Goal: Transaction & Acquisition: Purchase product/service

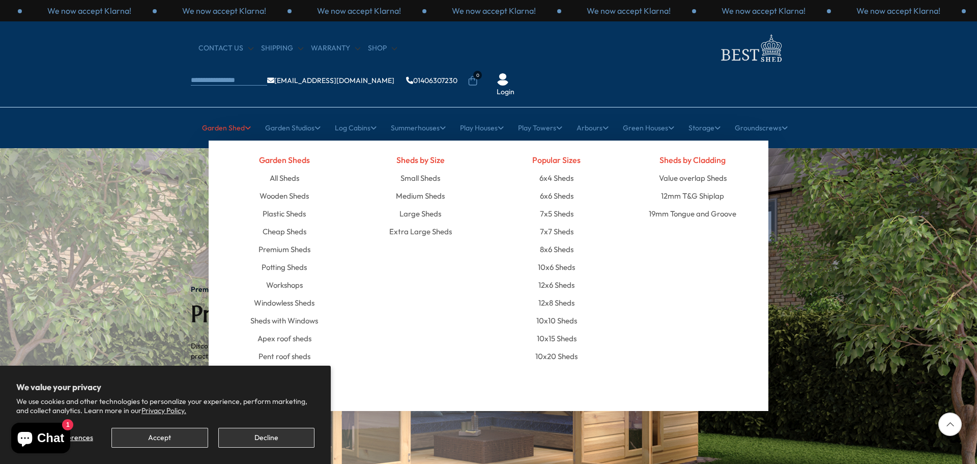
click at [238, 115] on link "Garden Shed" at bounding box center [226, 127] width 49 height 25
click at [289, 169] on link "All Sheds" at bounding box center [285, 178] width 30 height 18
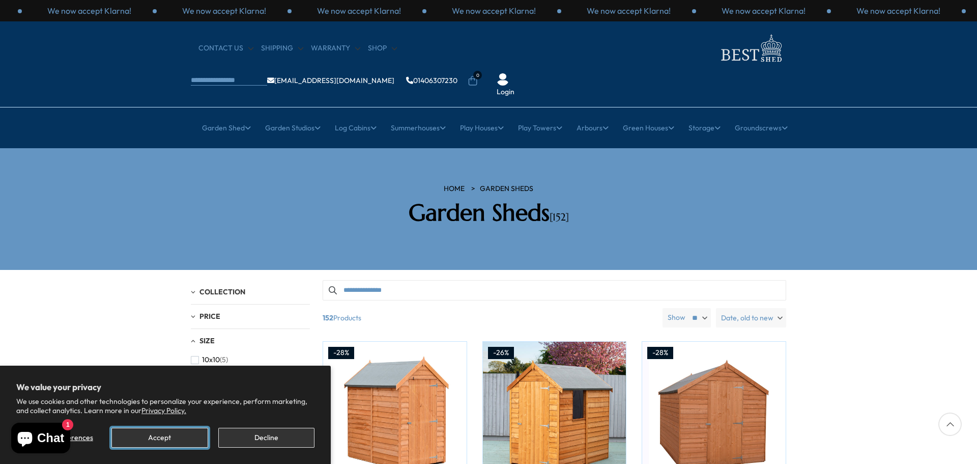
click at [185, 440] on button "Accept" at bounding box center [159, 438] width 96 height 20
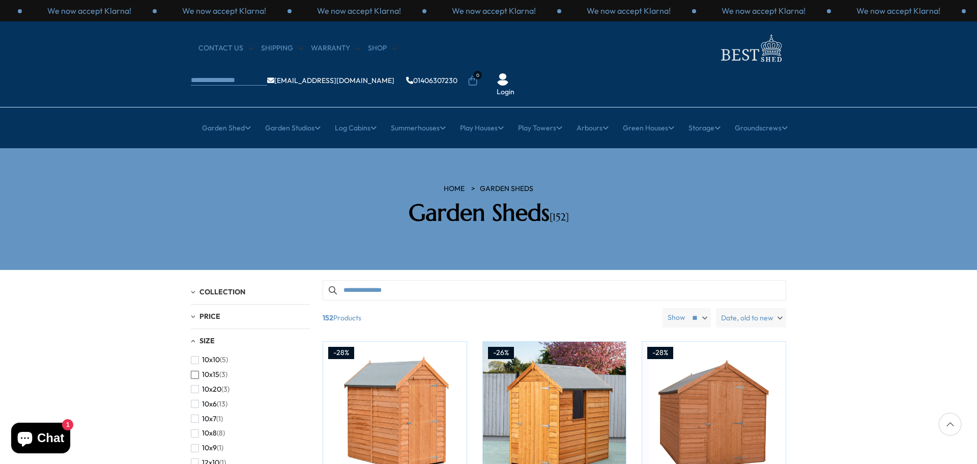
scroll to position [102, 0]
click at [206, 371] on span "12x12" at bounding box center [210, 375] width 17 height 9
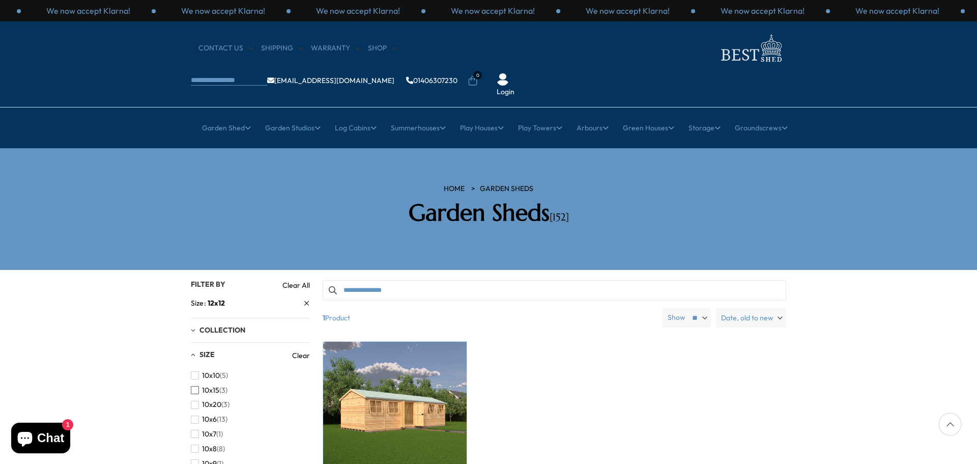
click at [214, 386] on span "10x15" at bounding box center [210, 390] width 17 height 9
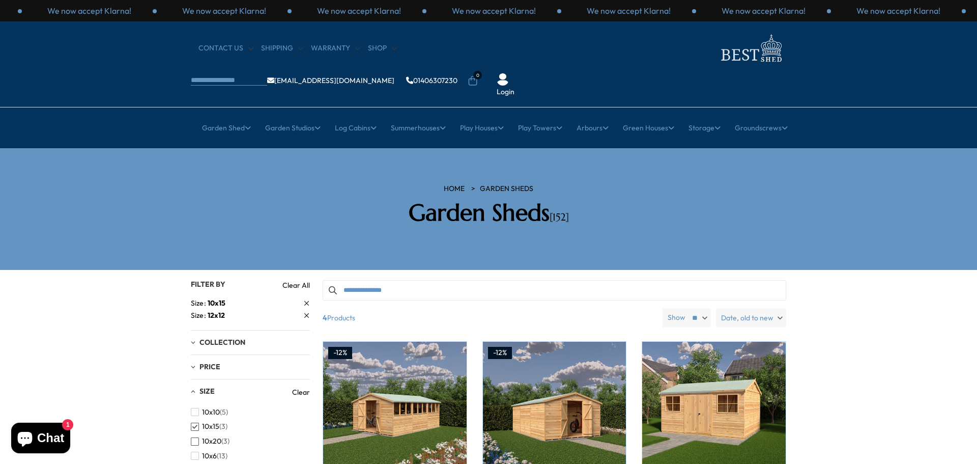
scroll to position [102, 0]
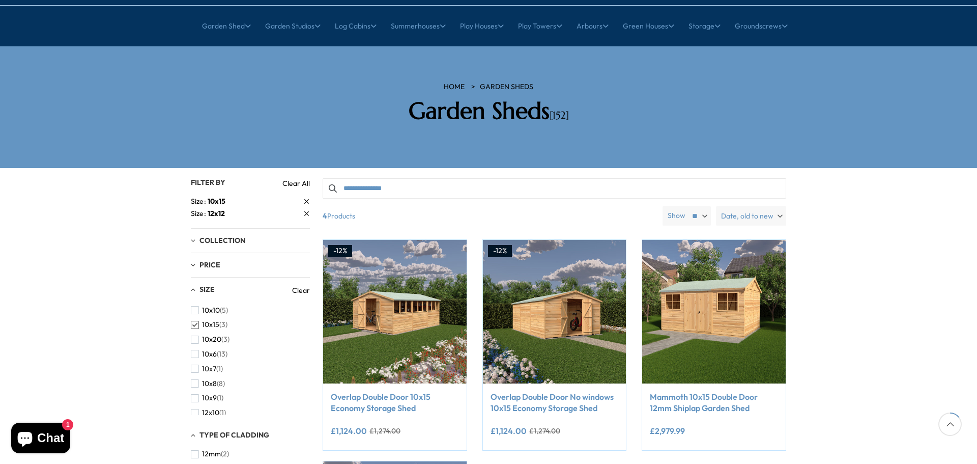
click at [208, 285] on span "Size" at bounding box center [207, 289] width 15 height 9
click at [207, 285] on span "Size" at bounding box center [207, 289] width 15 height 9
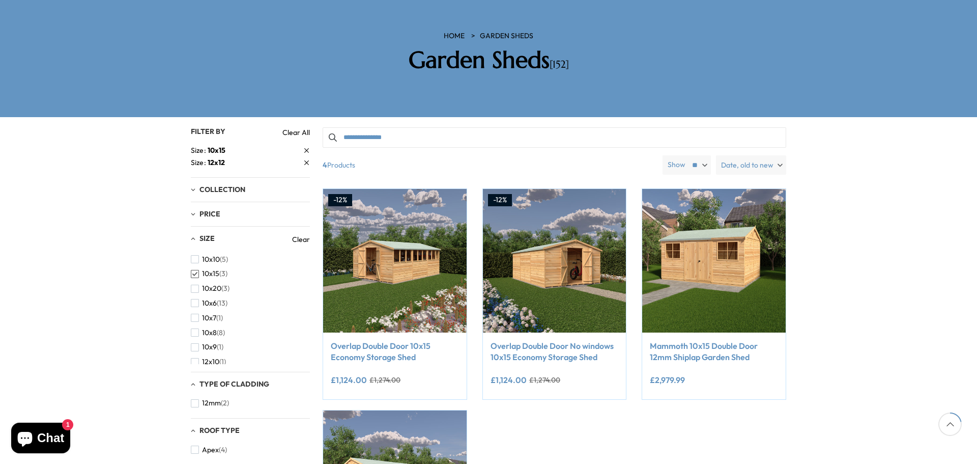
scroll to position [51, 0]
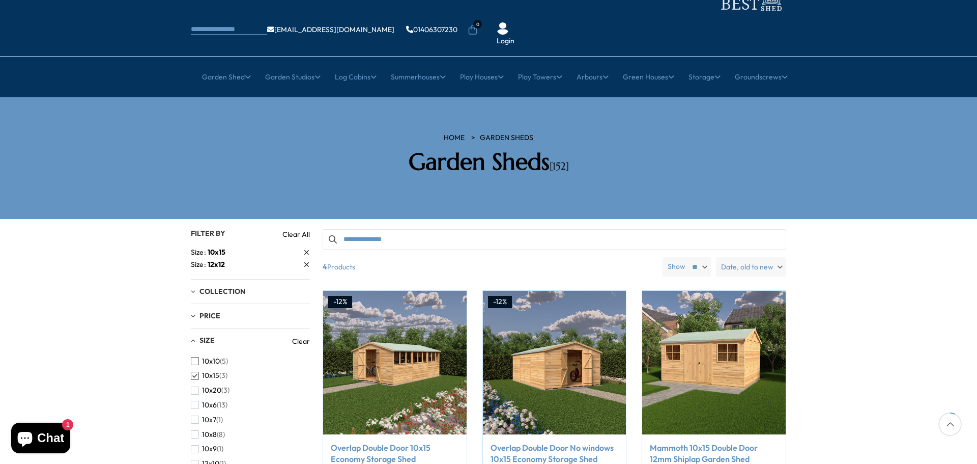
click at [204, 357] on span "10x10" at bounding box center [211, 361] width 18 height 9
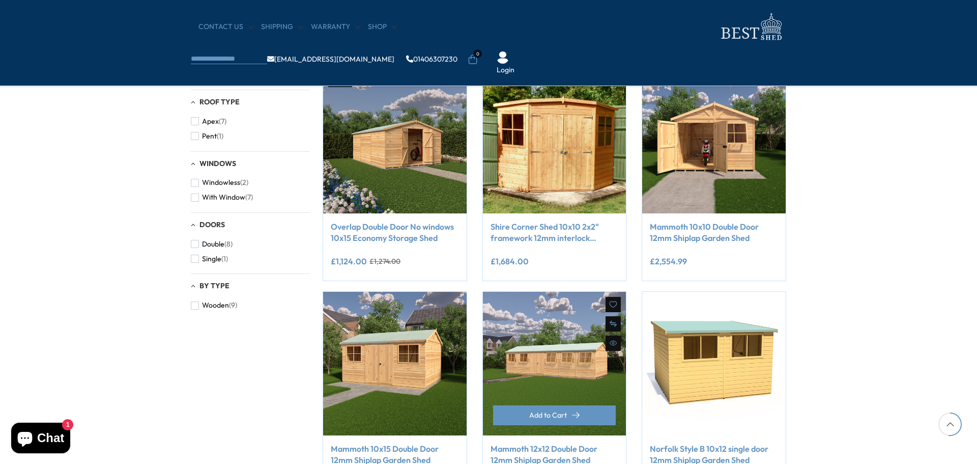
scroll to position [458, 0]
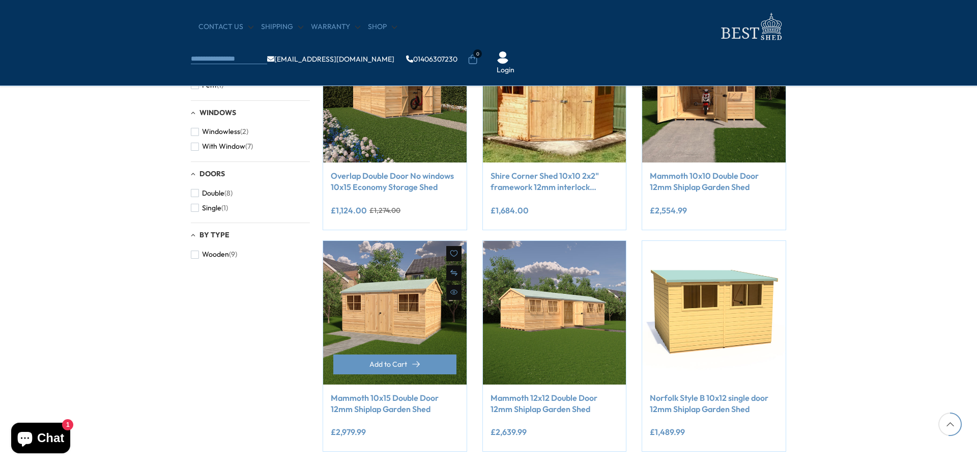
click at [390, 394] on link "Mammoth 10x15 Double Door 12mm Shiplap Garden Shed" at bounding box center [395, 403] width 128 height 23
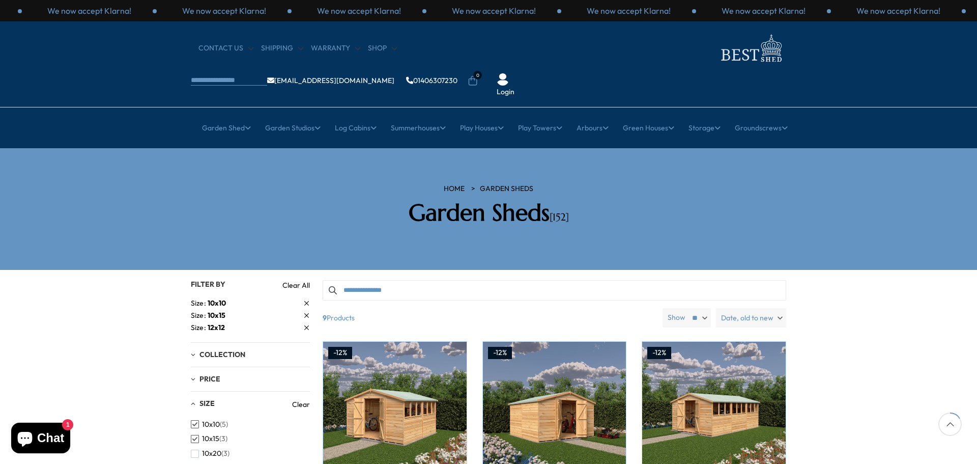
scroll to position [153, 0]
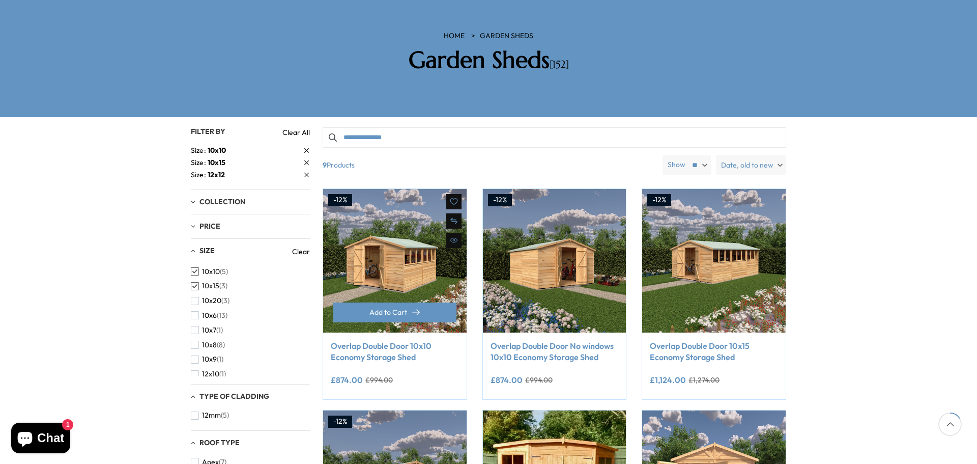
click at [403, 340] on link "Overlap Double Door 10x10 Economy Storage Shed" at bounding box center [395, 351] width 128 height 23
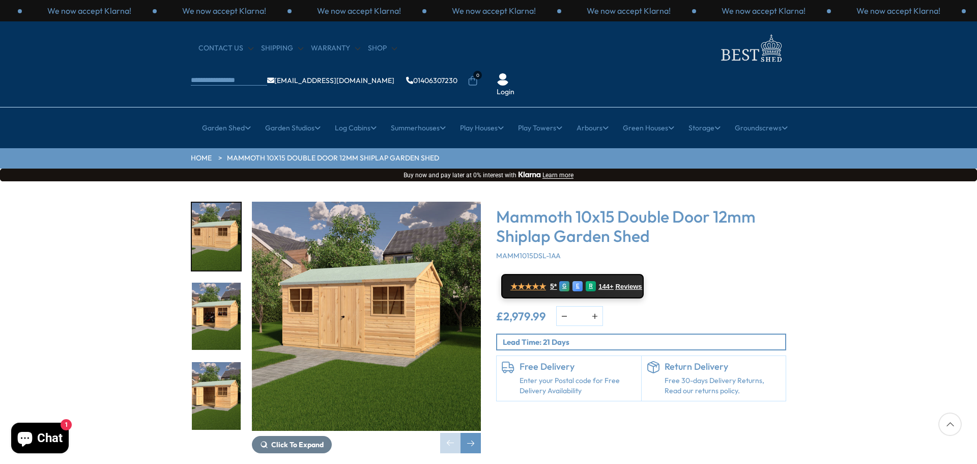
click at [206, 366] on img "3 / 41" at bounding box center [216, 396] width 49 height 68
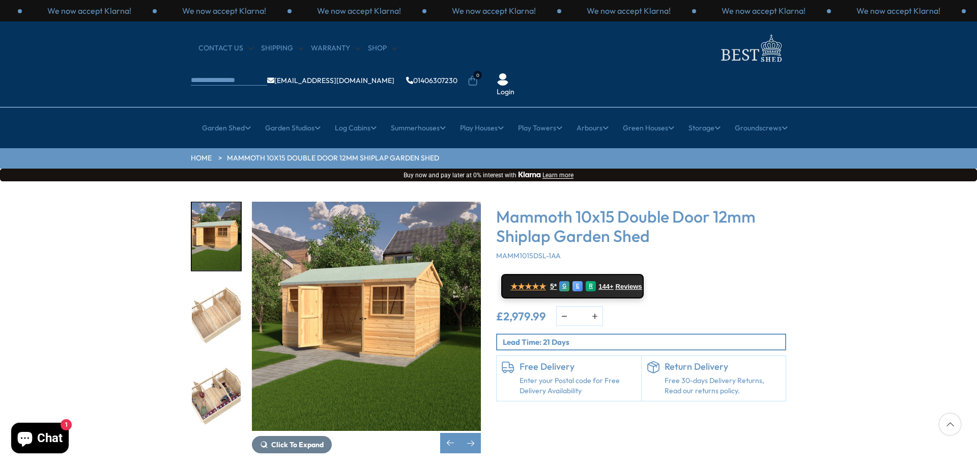
click at [219, 283] on img "4 / 41" at bounding box center [216, 317] width 49 height 68
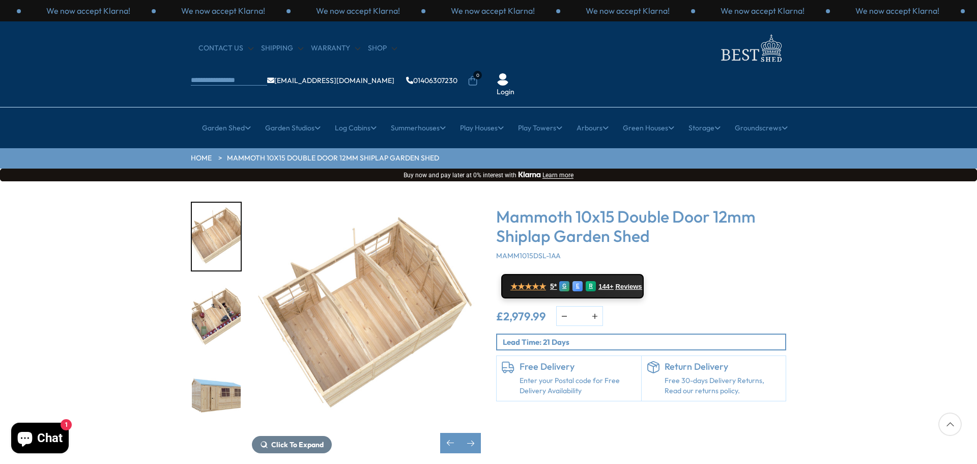
click at [218, 363] on img "6 / 41" at bounding box center [216, 396] width 49 height 68
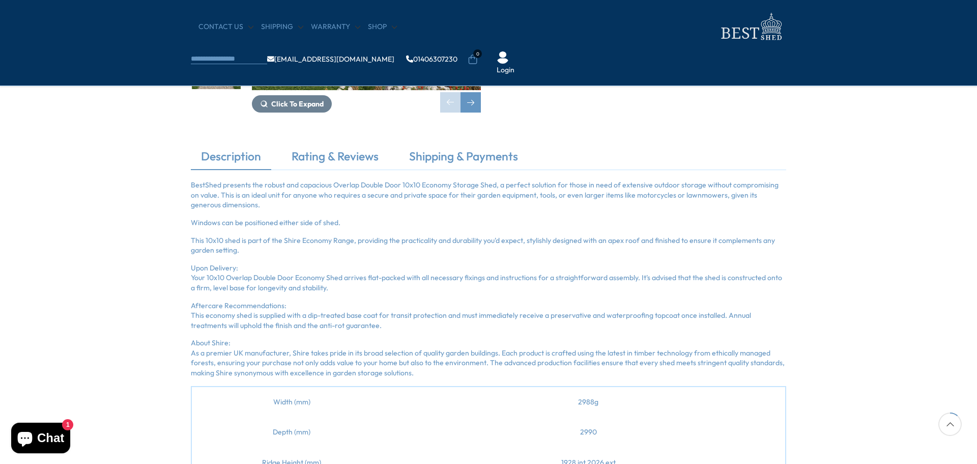
scroll to position [153, 0]
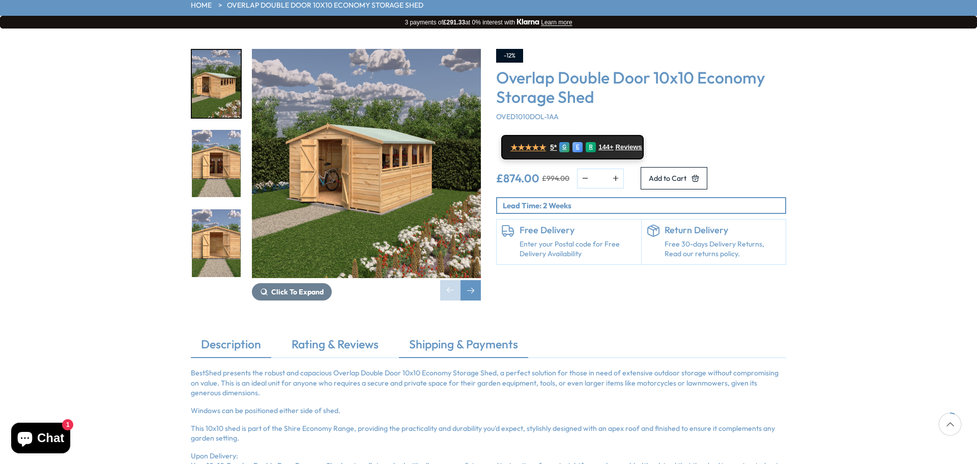
click at [467, 336] on link "Shipping & Payments" at bounding box center [463, 346] width 129 height 21
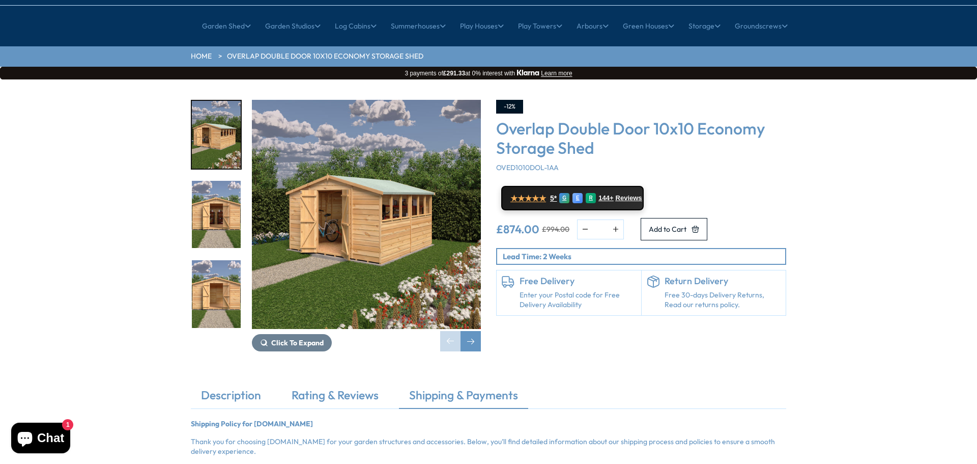
scroll to position [0, 0]
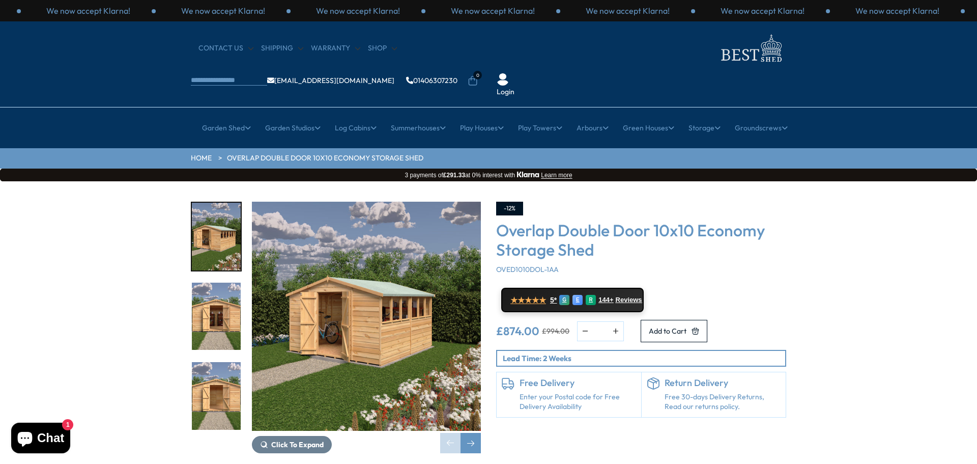
click at [559, 172] on button "Learn more" at bounding box center [556, 175] width 31 height 7
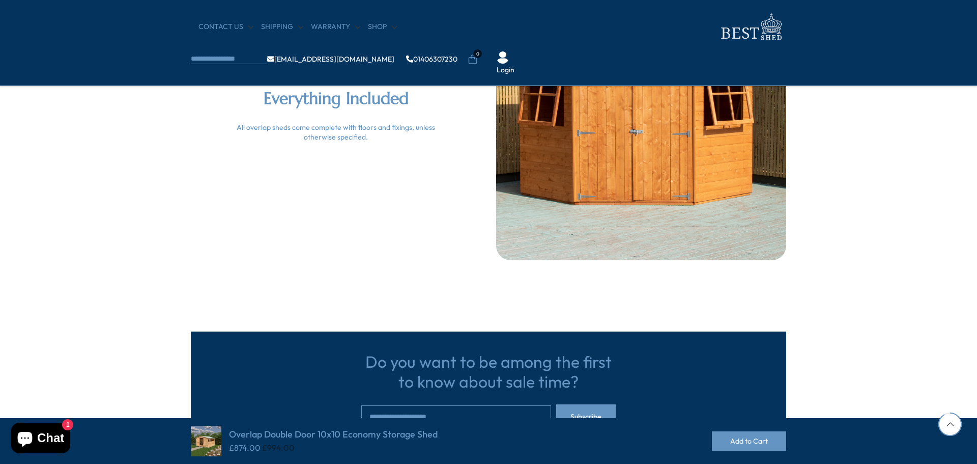
scroll to position [2393, 0]
